Goal: Task Accomplishment & Management: Manage account settings

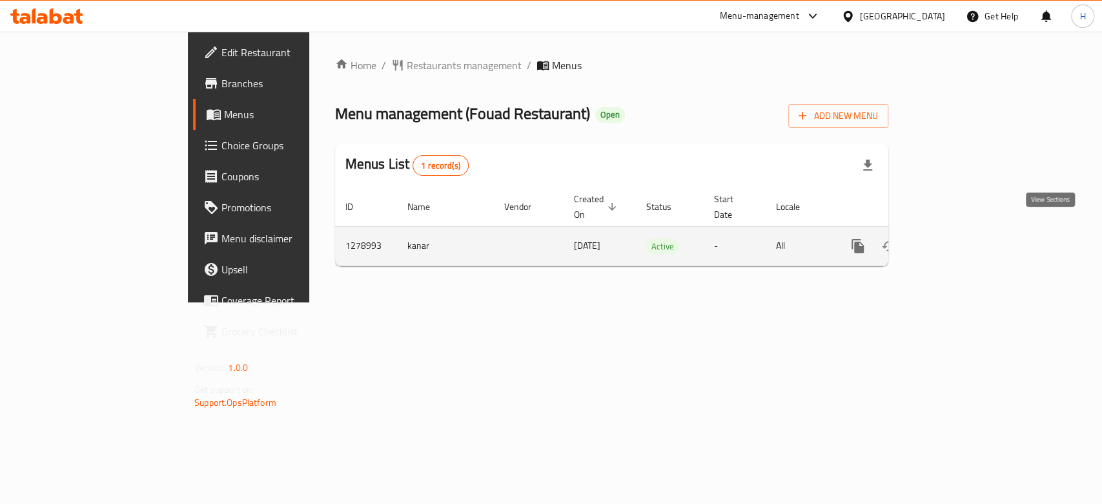
click at [959, 238] on icon "enhanced table" at bounding box center [950, 245] width 15 height 15
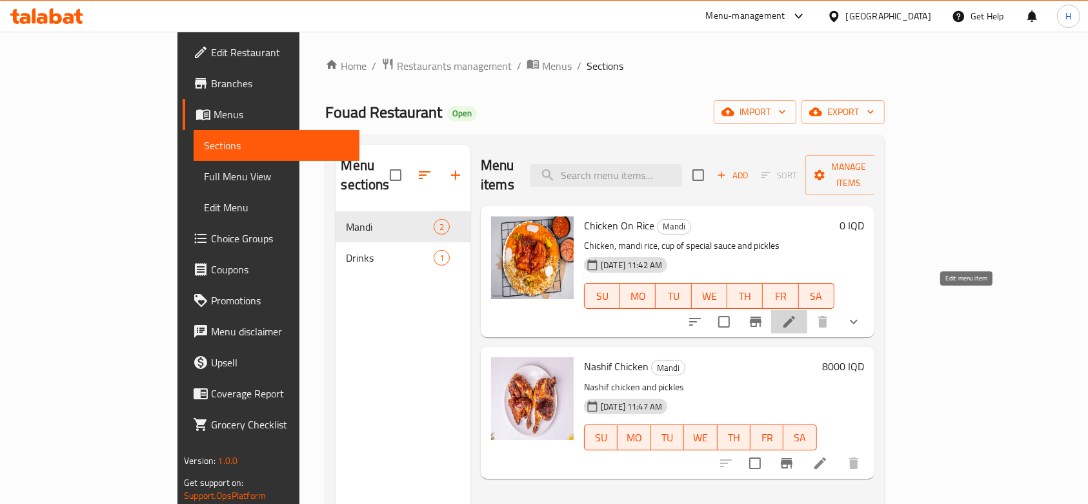
click at [797, 314] on icon at bounding box center [789, 321] width 15 height 15
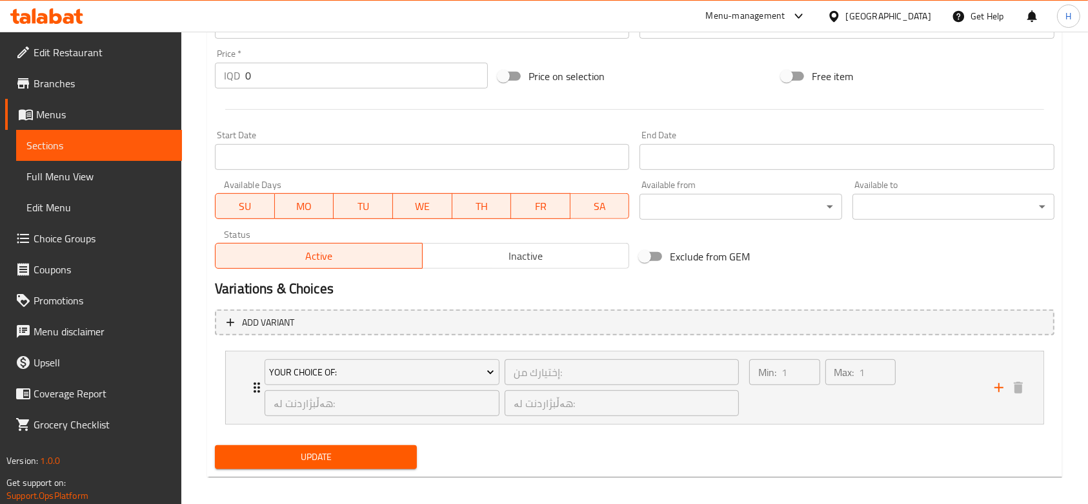
scroll to position [628, 0]
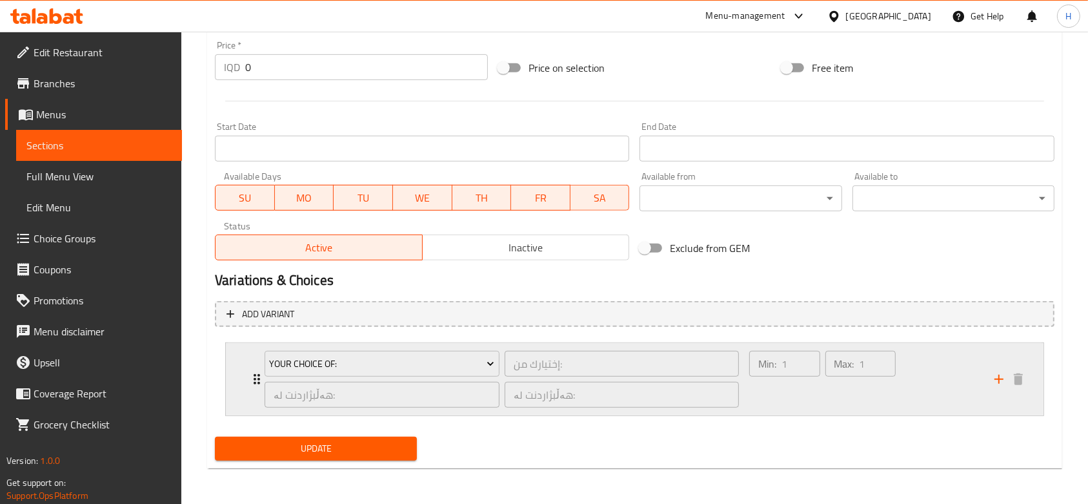
click at [258, 360] on div "Your Choice Of: إختيارك من: ​ هەڵبژاردنت لە: ​ هەڵبژاردنت لە: ​" at bounding box center [502, 379] width 490 height 72
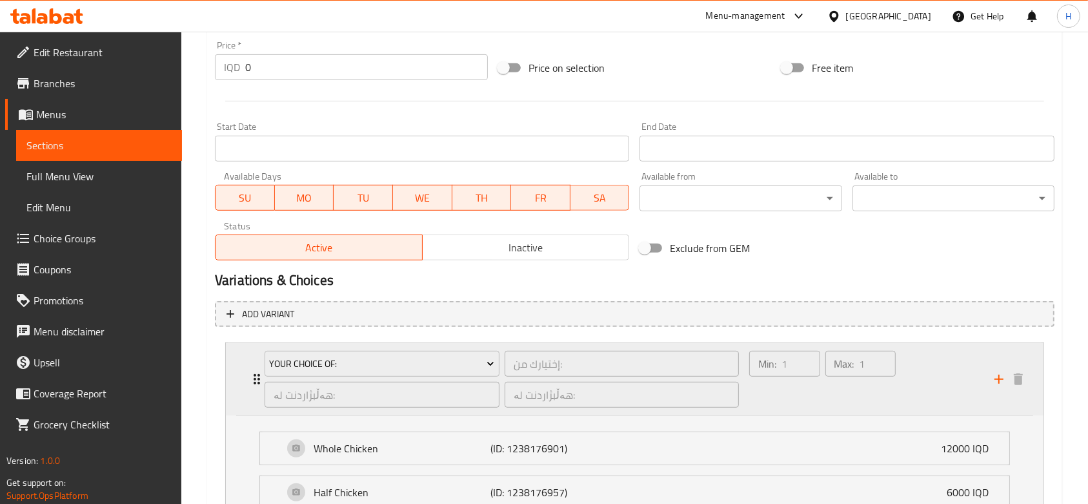
scroll to position [742, 0]
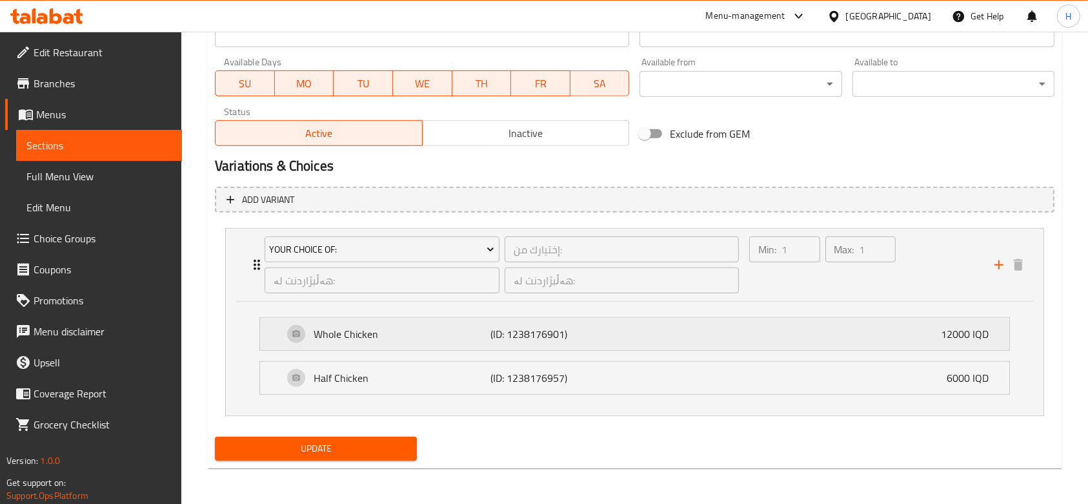
click at [931, 328] on div "Whole Chicken (ID: 1238176901) 12000 IQD" at bounding box center [638, 334] width 711 height 32
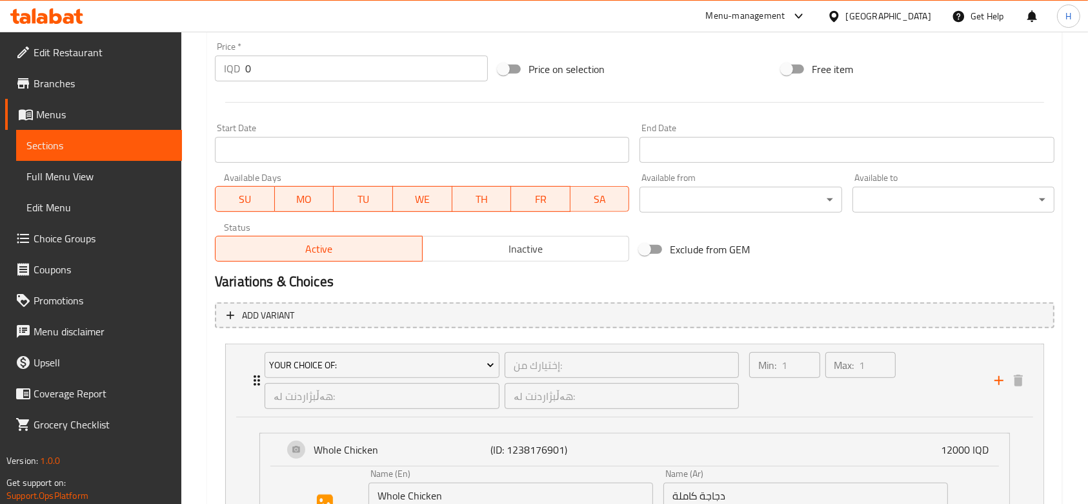
scroll to position [625, 0]
click at [243, 376] on div "Your Choice Of: إختيارك من: ​ هەڵبژاردنت لە: ​ هەڵبژاردنت لە: ​ Min: 1 ​ Max: 1…" at bounding box center [635, 381] width 818 height 72
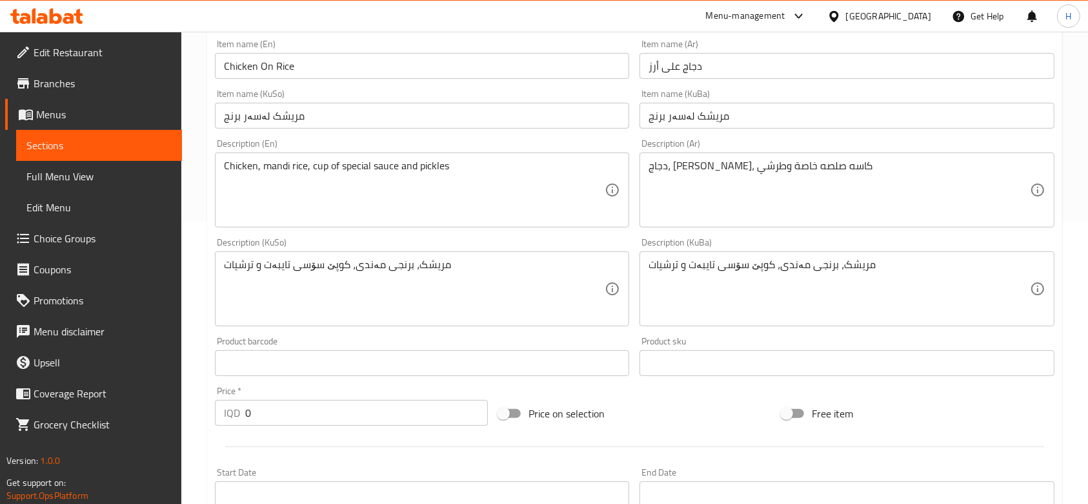
scroll to position [0, 0]
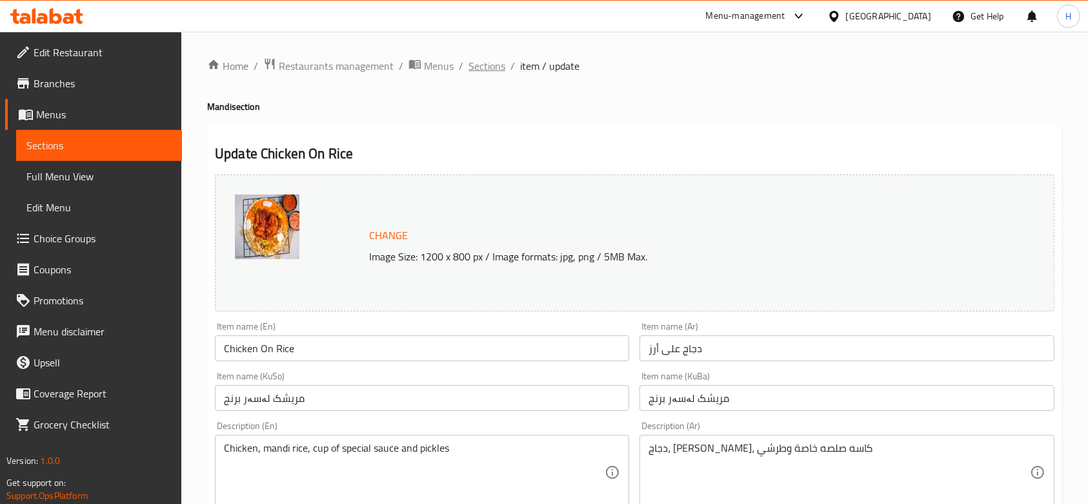
click at [496, 65] on span "Sections" at bounding box center [487, 65] width 37 height 15
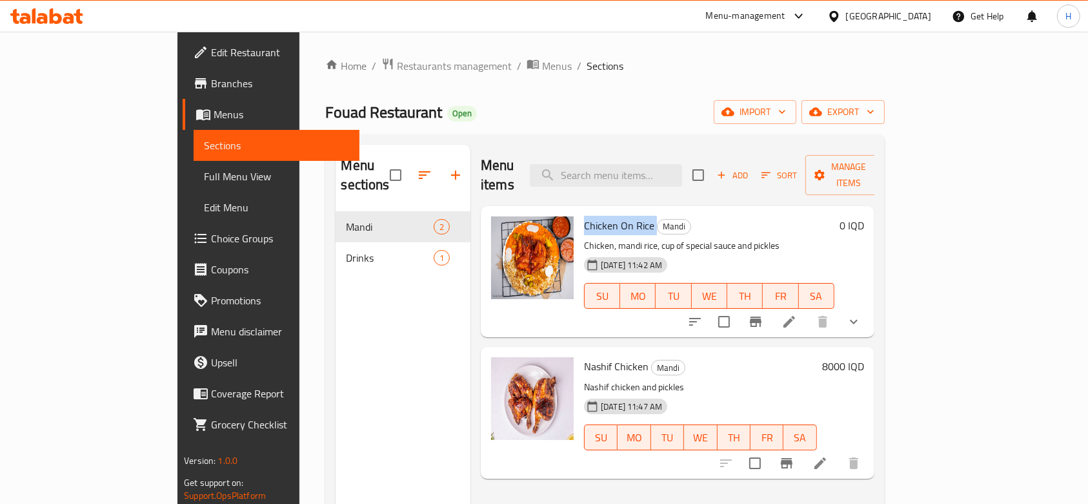
drag, startPoint x: 541, startPoint y: 206, endPoint x: 609, endPoint y: 203, distance: 68.5
click at [609, 216] on h6 "Chicken On Rice Mandi" at bounding box center [709, 225] width 250 height 18
copy h6 "Chicken On Rice"
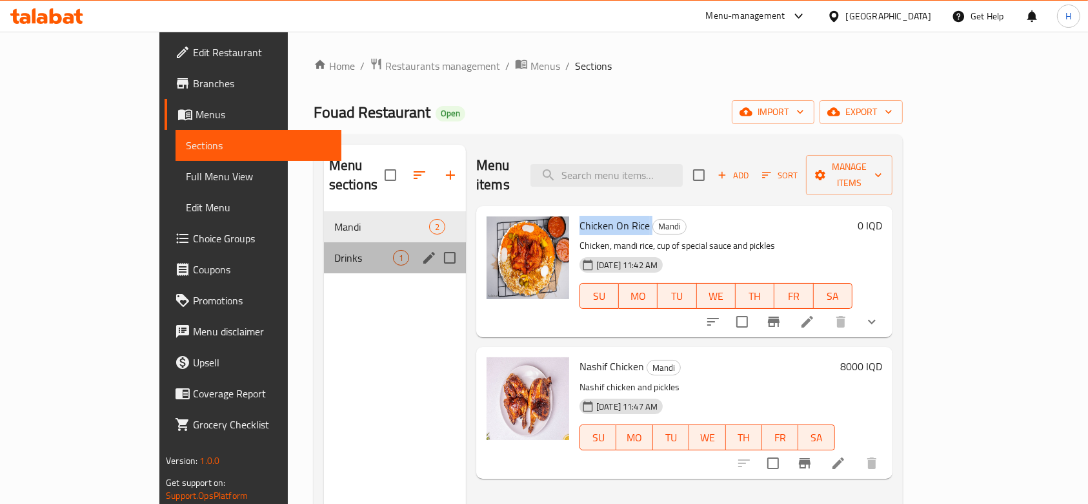
click at [324, 242] on div "Drinks 1" at bounding box center [395, 257] width 142 height 31
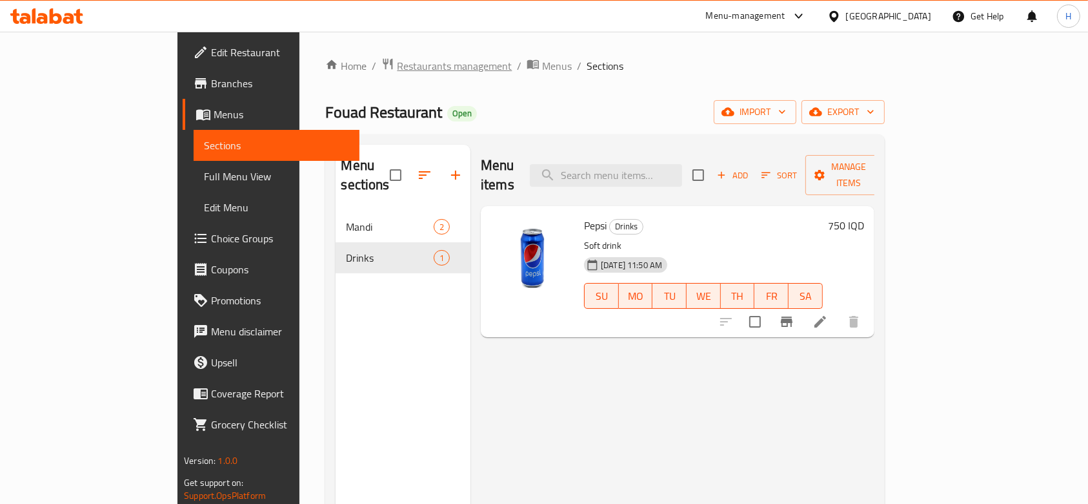
click at [397, 70] on span "Restaurants management" at bounding box center [454, 65] width 115 height 15
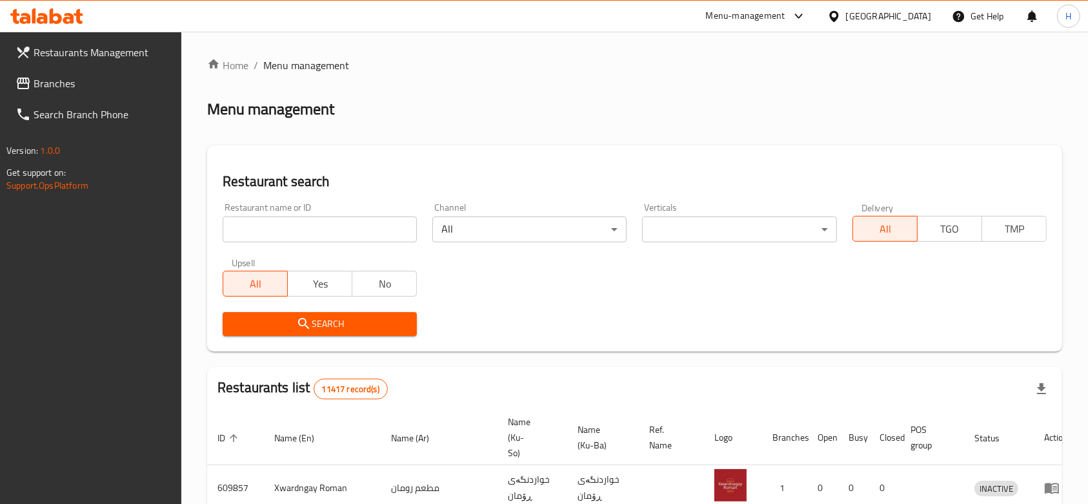
click at [271, 223] on input "search" at bounding box center [320, 229] width 194 height 26
paste input "Fouad Restaurant 693095"
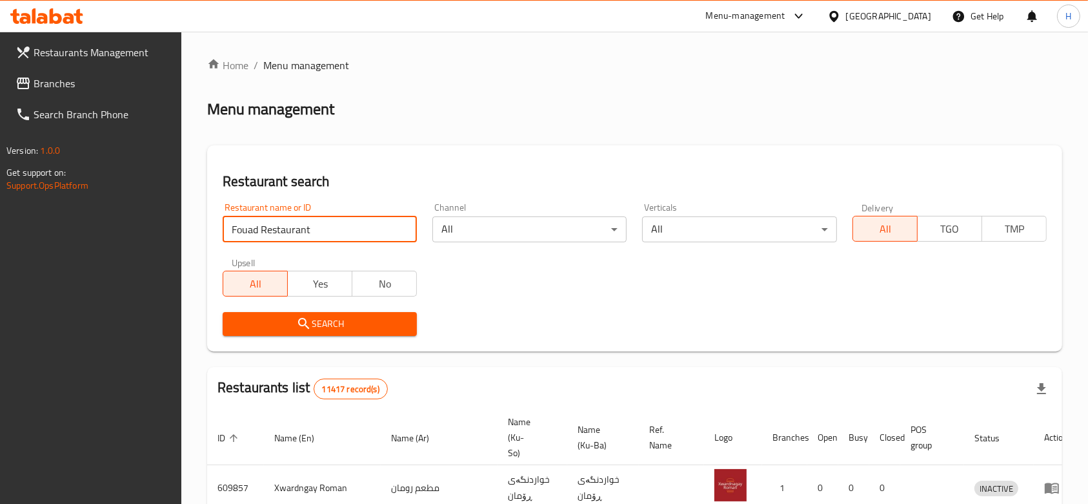
type input "Fouad Restaurant"
click button "Search" at bounding box center [320, 324] width 194 height 24
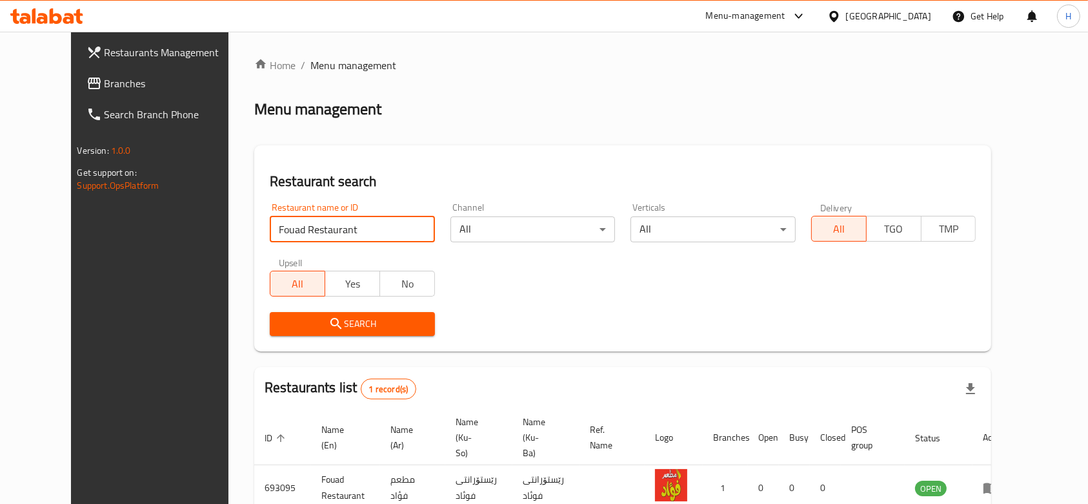
scroll to position [61, 0]
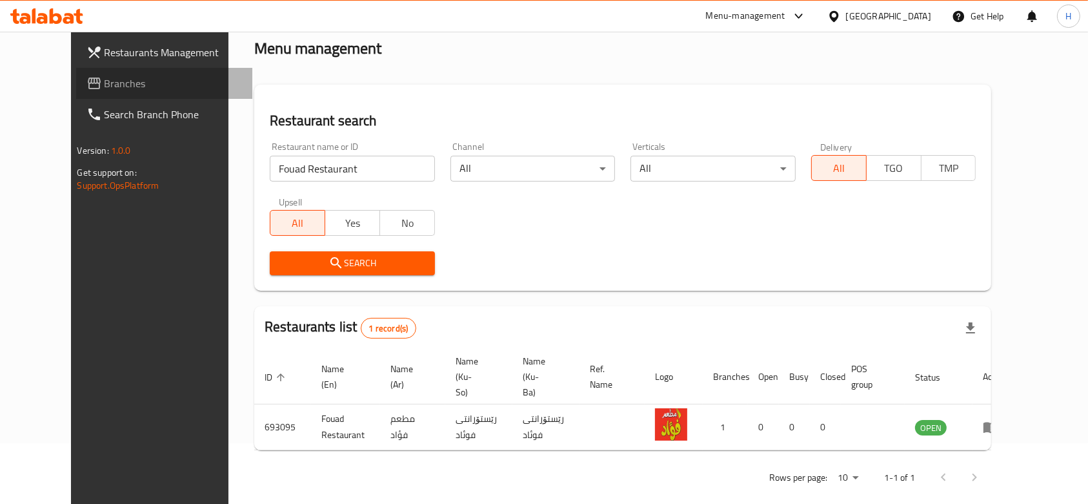
click at [113, 81] on span "Branches" at bounding box center [174, 83] width 138 height 15
